Goal: Task Accomplishment & Management: Manage account settings

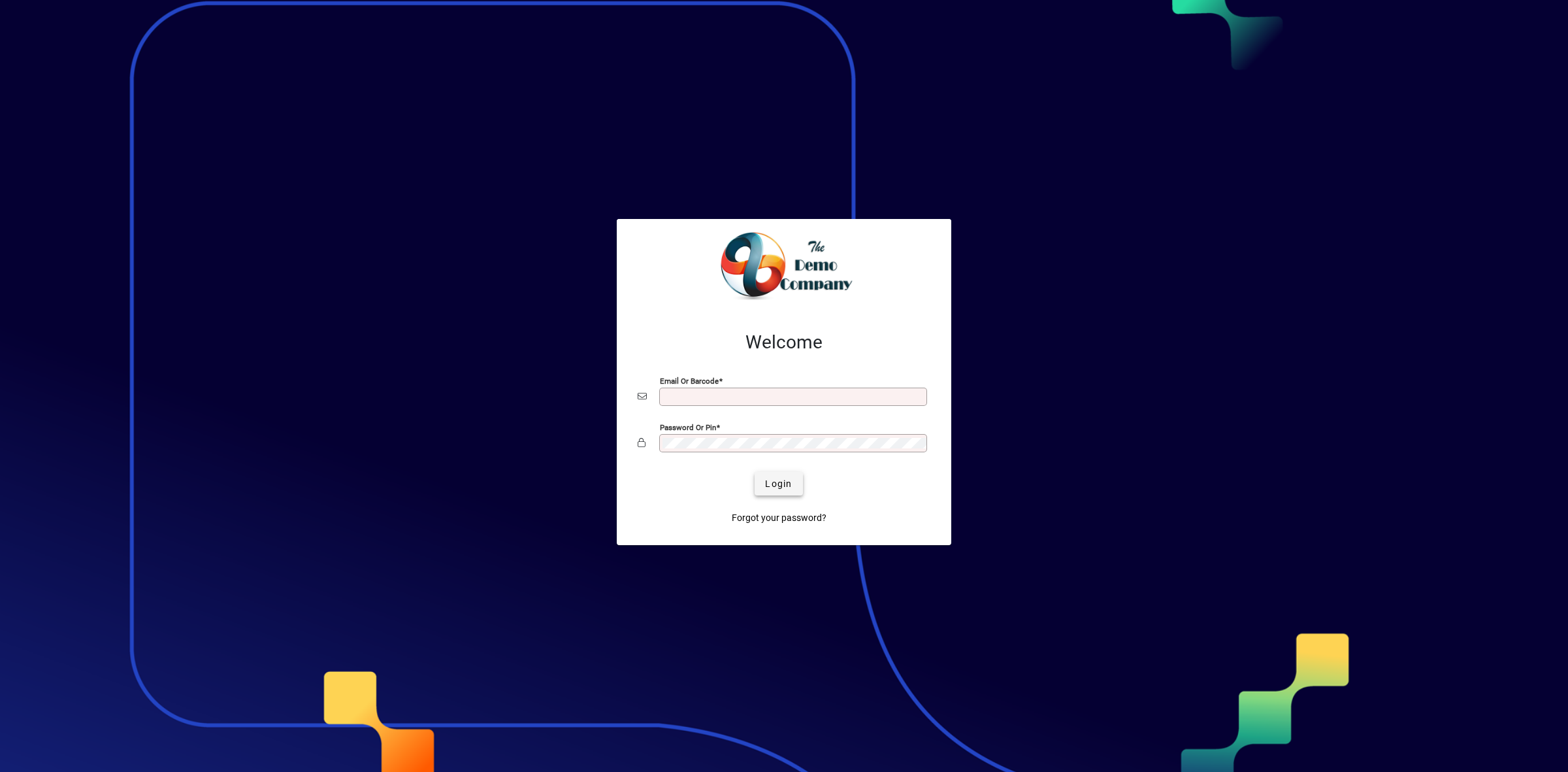
type input "**********"
click at [783, 483] on span "Login" at bounding box center [778, 484] width 27 height 14
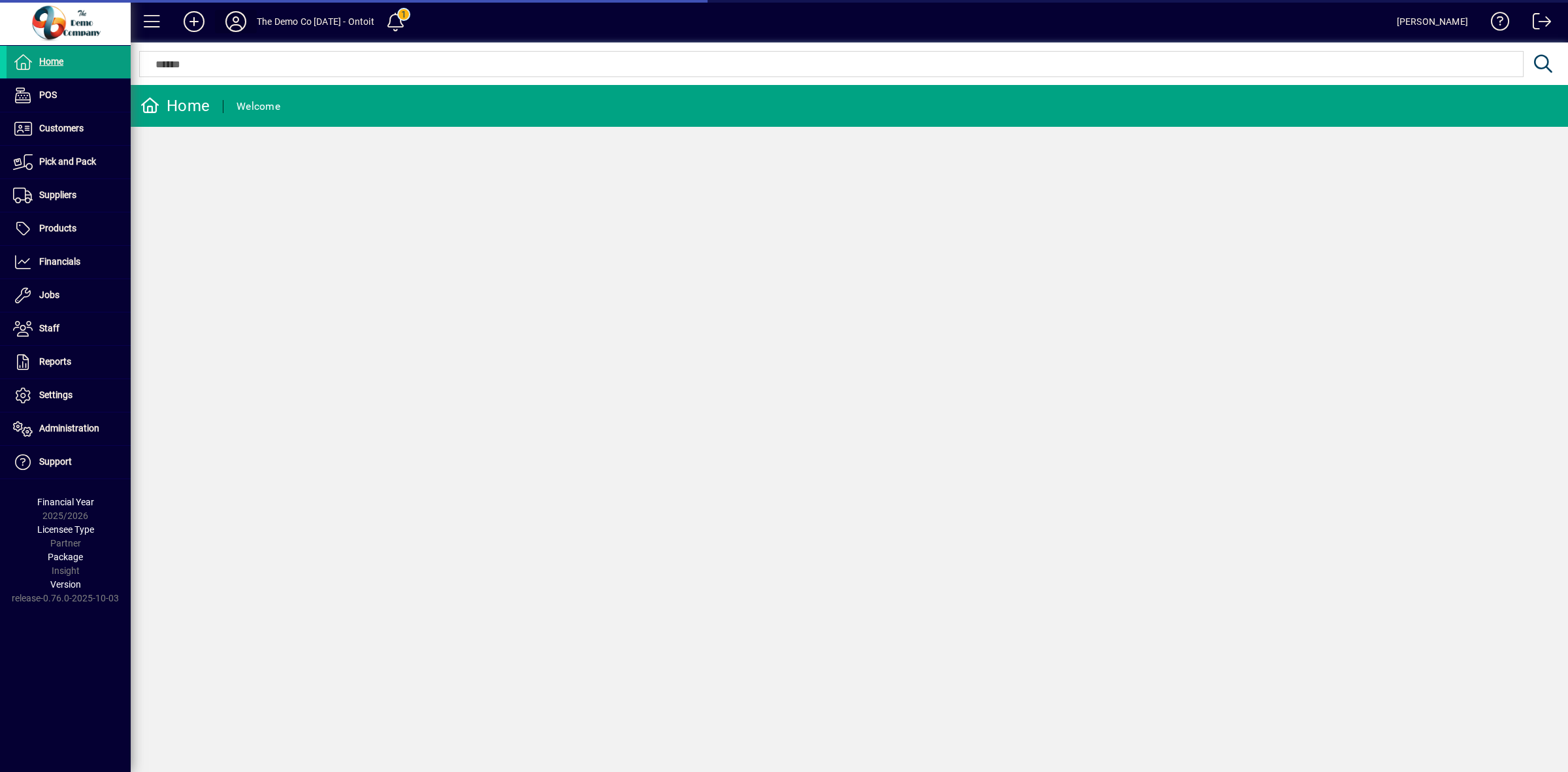
click at [235, 21] on icon at bounding box center [235, 21] width 27 height 21
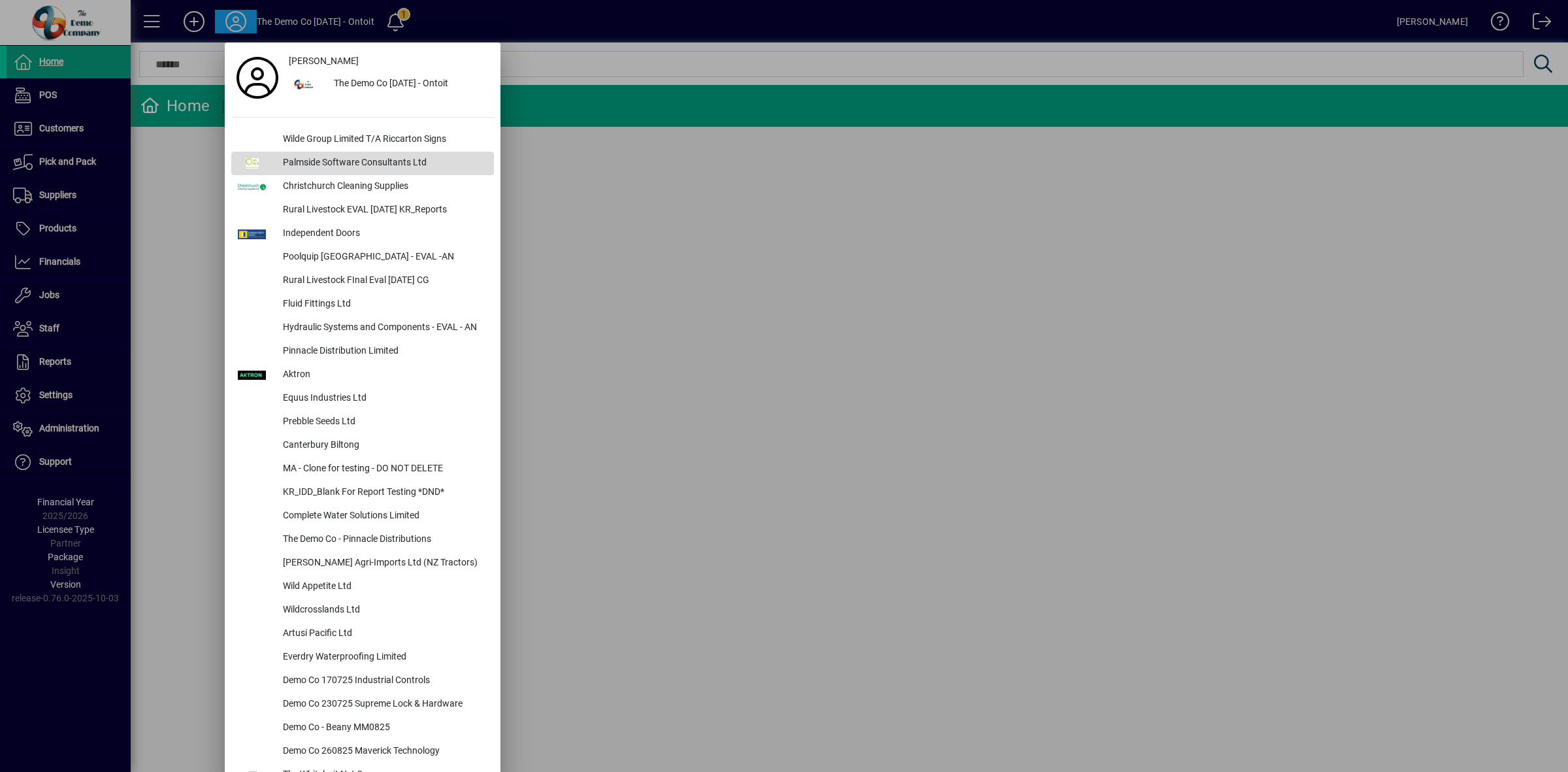
click at [296, 161] on div "Palmside Software Consultants Ltd" at bounding box center [382, 163] width 222 height 23
